Goal: Task Accomplishment & Management: Manage account settings

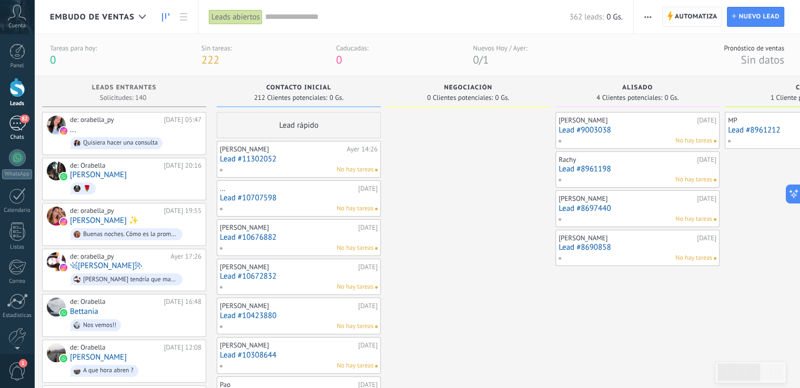
click at [6, 123] on link "82 Chats" at bounding box center [17, 128] width 34 height 25
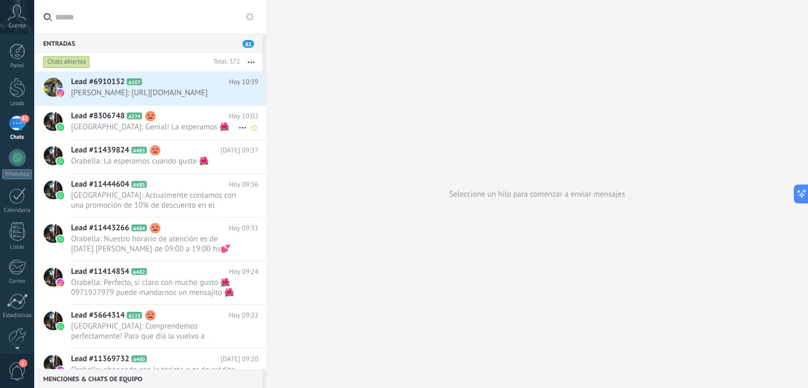
click at [193, 122] on h2 "Lead #8306748 A274" at bounding box center [150, 116] width 158 height 11
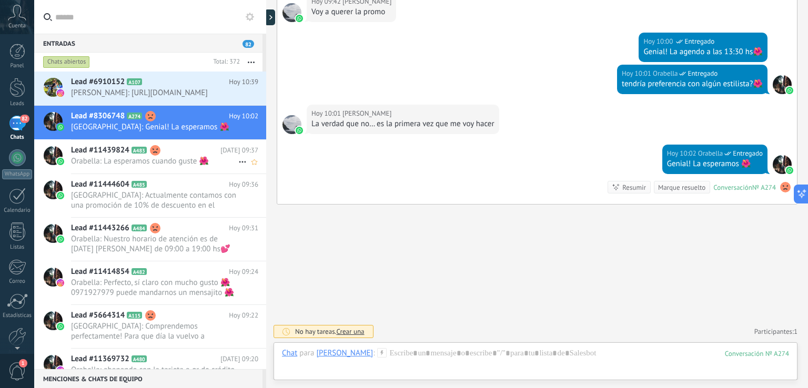
scroll to position [1509, 0]
click at [197, 173] on div "Lead #11439824 A483 [DATE] 09:37 [GEOGRAPHIC_DATA]: La esperamos cuando guste 🌺" at bounding box center [168, 156] width 195 height 33
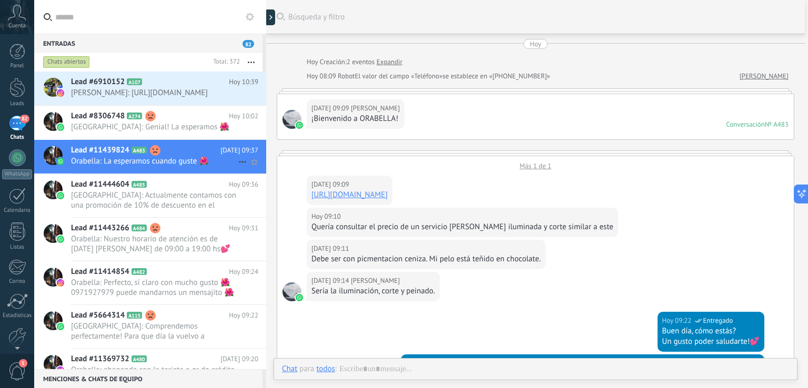
scroll to position [360, 0]
